Goal: Transaction & Acquisition: Purchase product/service

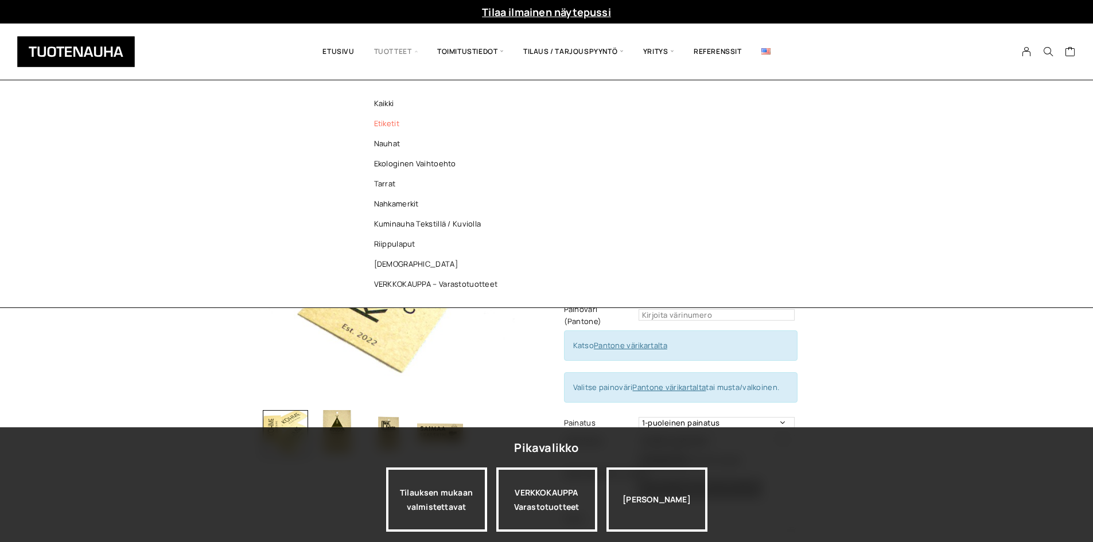
click at [380, 125] on link "Etiketit" at bounding box center [439, 124] width 166 height 20
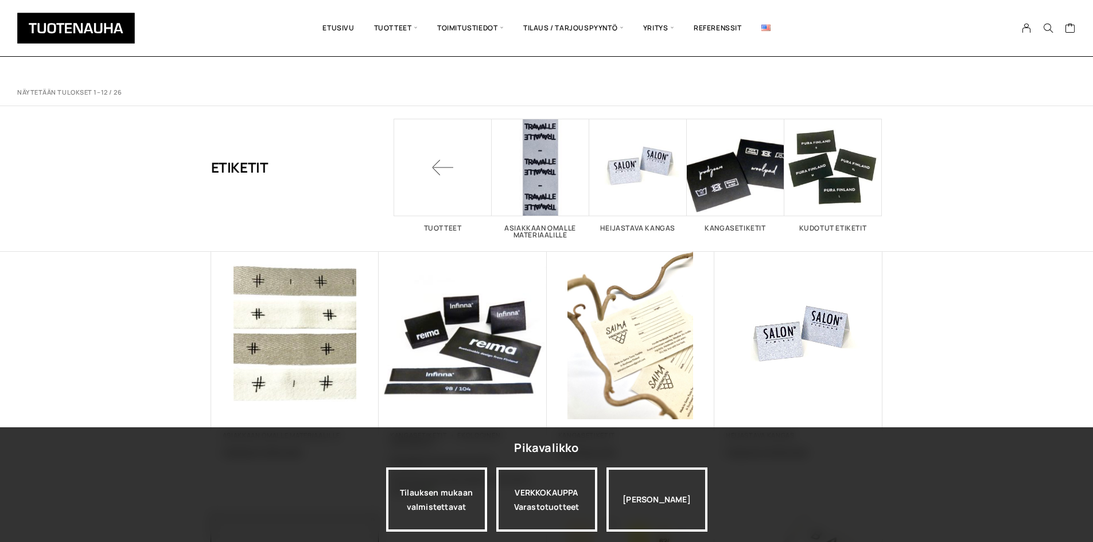
scroll to position [402, 0]
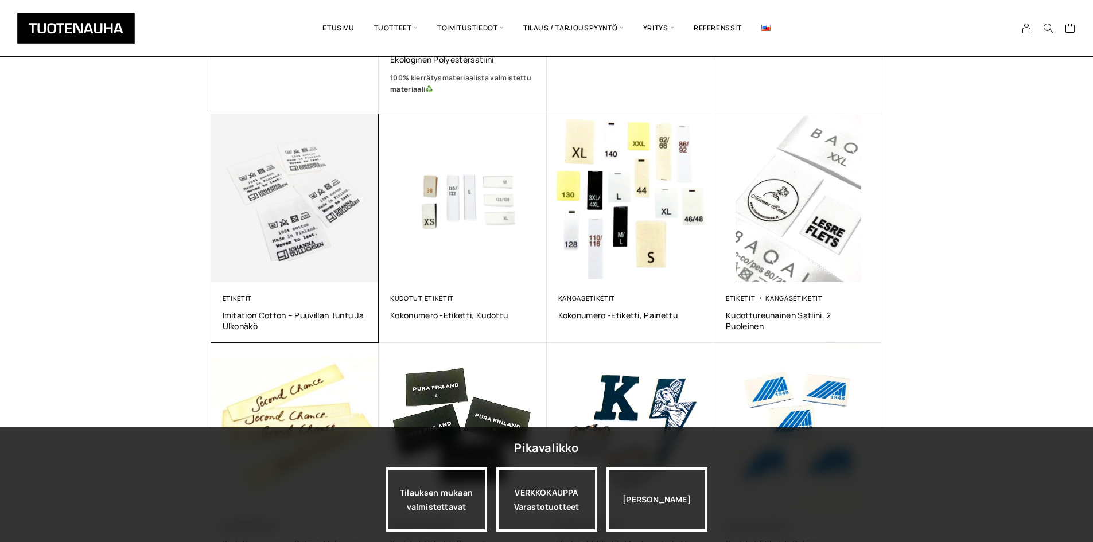
click at [340, 248] on img at bounding box center [295, 198] width 168 height 168
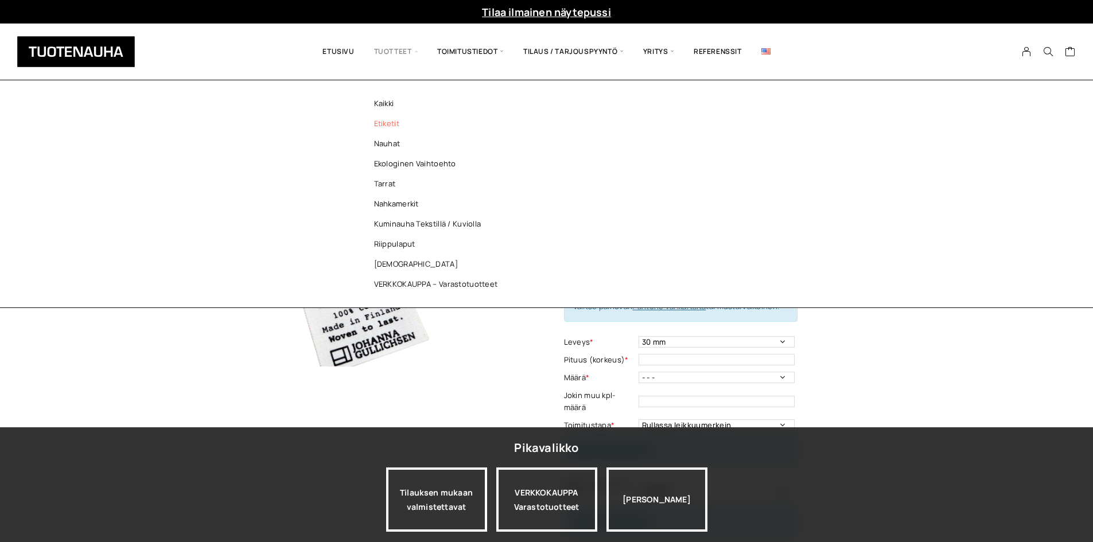
click at [392, 122] on link "Etiketit" at bounding box center [439, 124] width 166 height 20
click at [387, 140] on link "Nauhat" at bounding box center [439, 144] width 166 height 20
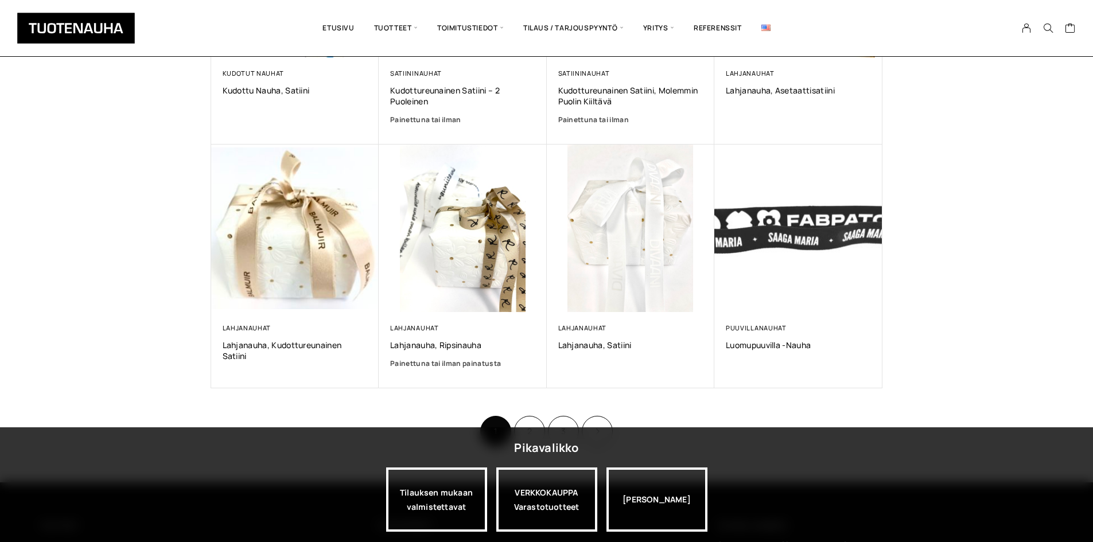
scroll to position [746, 0]
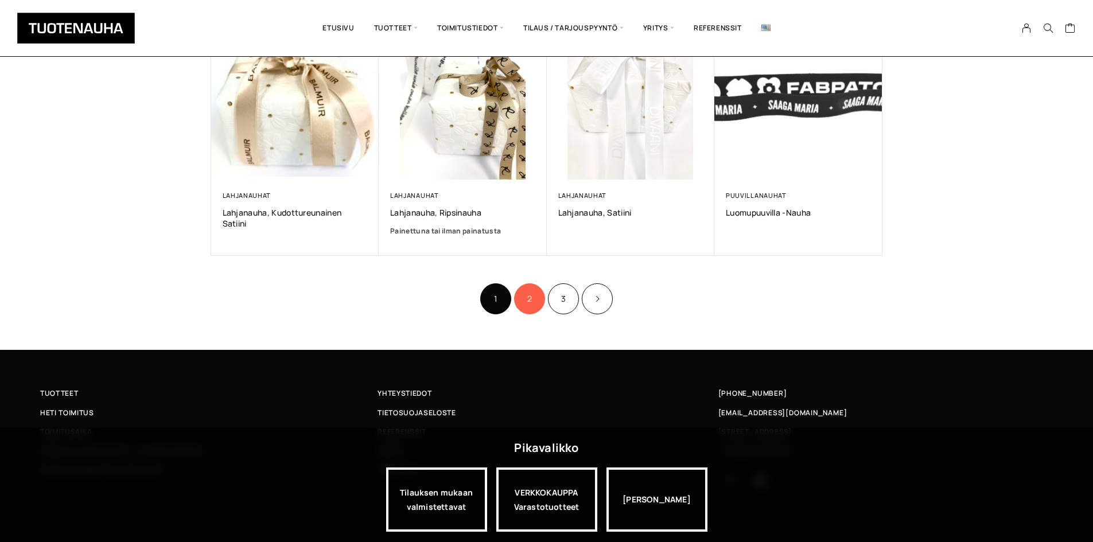
click at [533, 307] on link "2" at bounding box center [529, 298] width 31 height 31
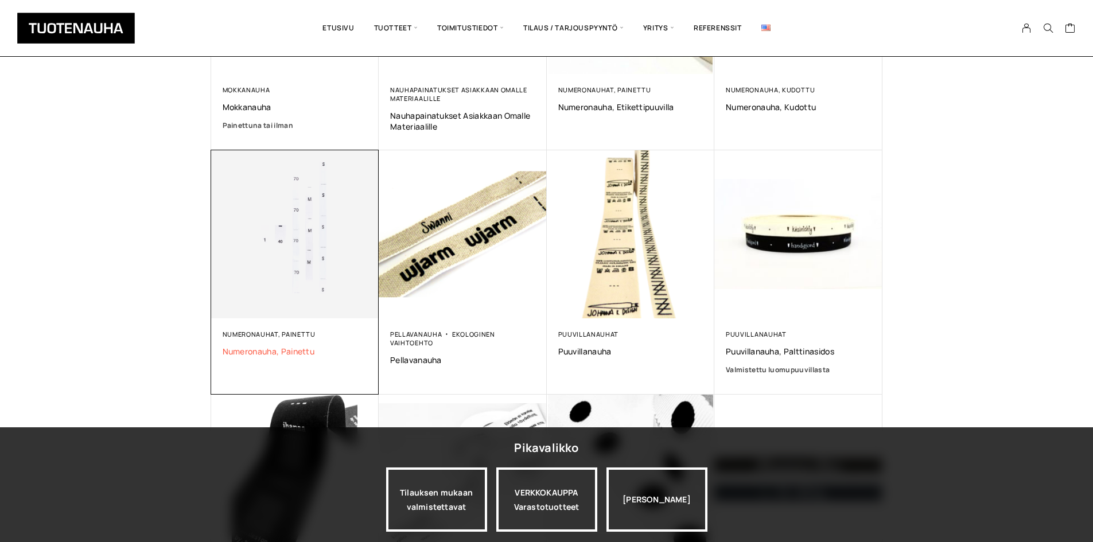
scroll to position [516, 0]
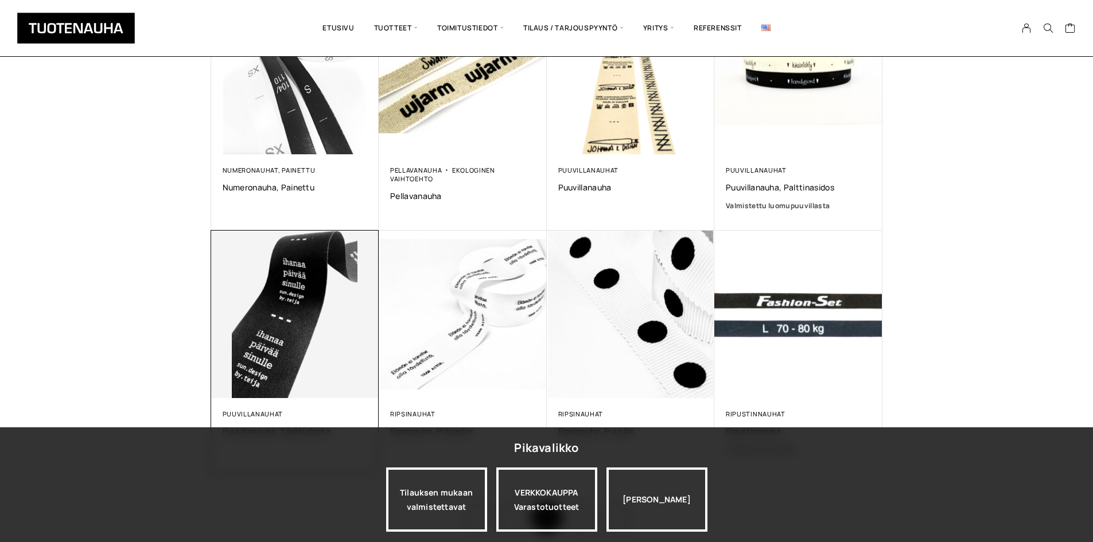
click at [319, 347] on img at bounding box center [295, 315] width 168 height 168
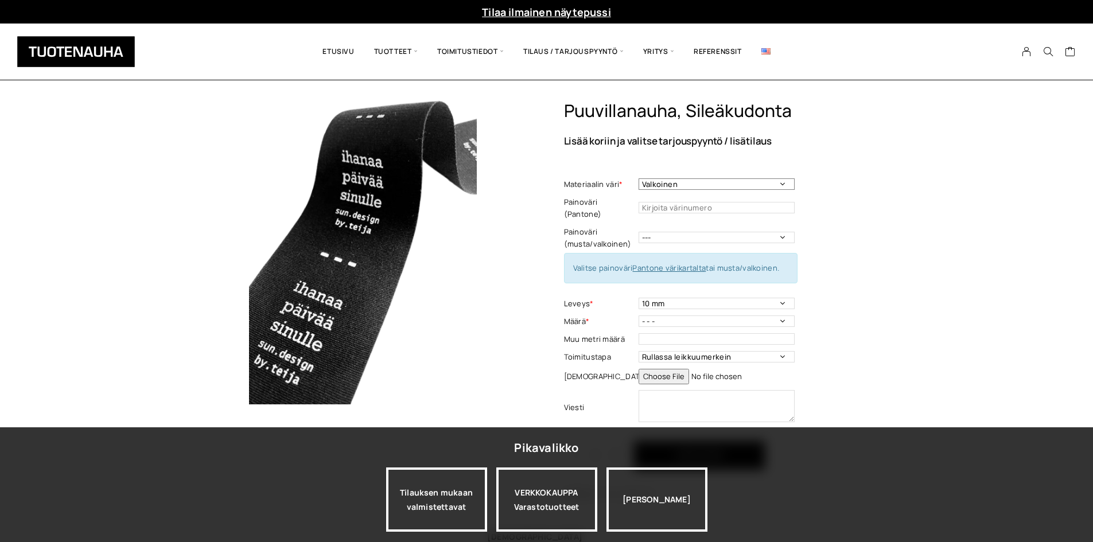
click at [696, 186] on select "Valkoinen Luonnonvalkoinen Musta" at bounding box center [716, 183] width 156 height 11
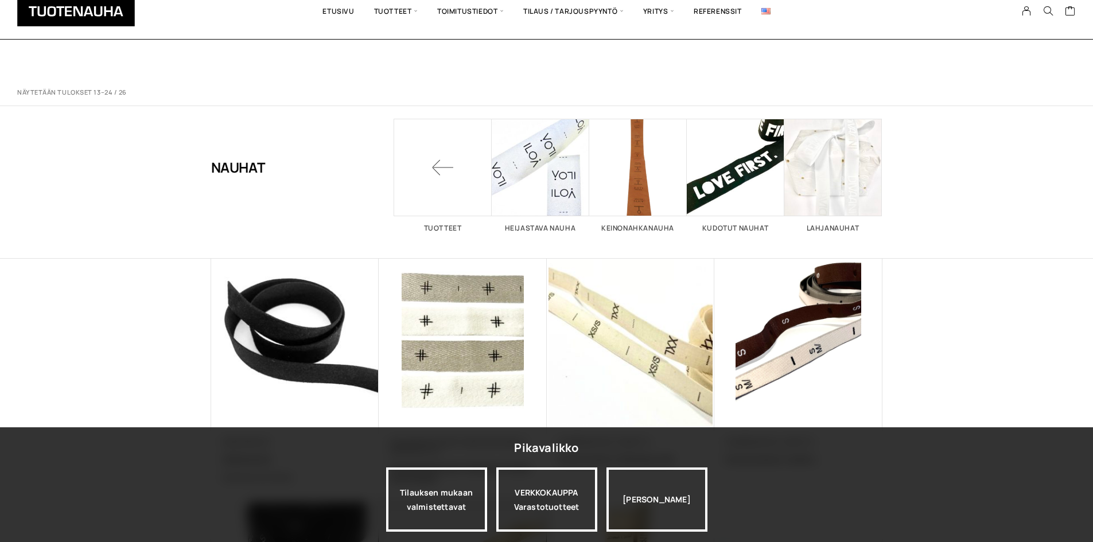
scroll to position [516, 0]
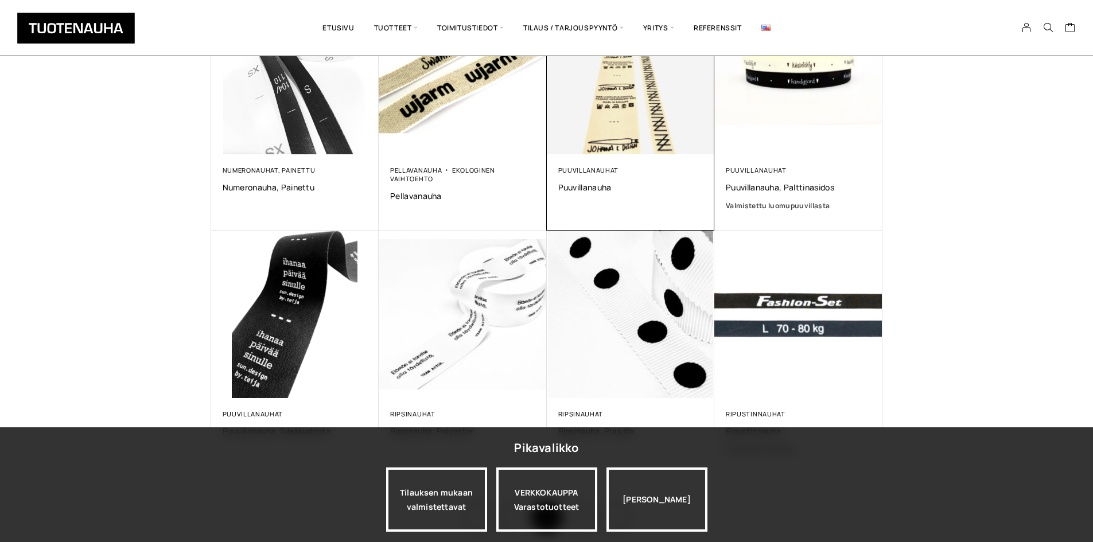
click at [574, 106] on img at bounding box center [631, 70] width 168 height 168
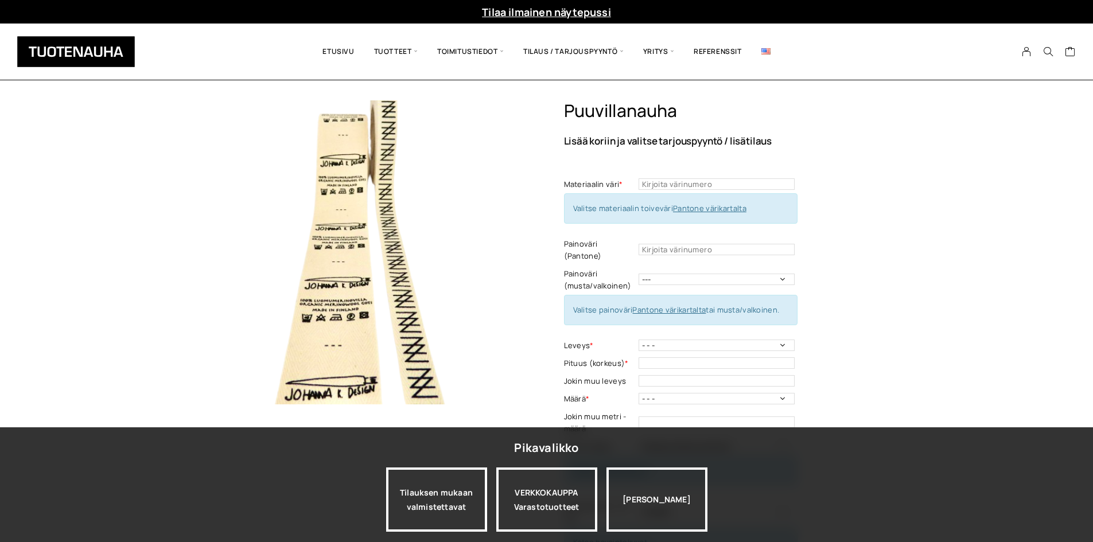
click at [839, 200] on div "Puuvillanauha Lisää koriin ja valitse tarjouspyyntö / lisätilaus Materiaalin vä…" at bounding box center [723, 447] width 318 height 695
